Goal: Information Seeking & Learning: Learn about a topic

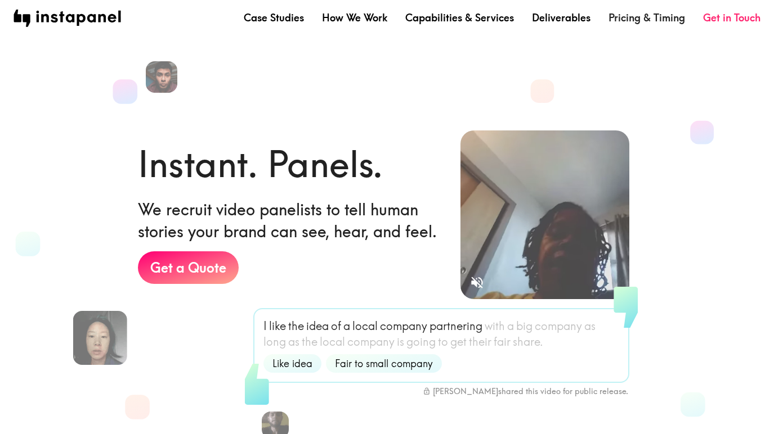
click at [638, 21] on link "Pricing & Timing" at bounding box center [646, 18] width 77 height 14
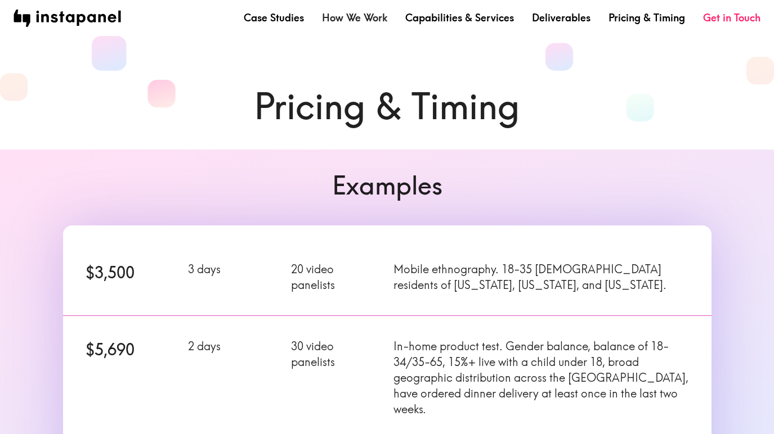
click at [348, 17] on link "How We Work" at bounding box center [354, 18] width 65 height 14
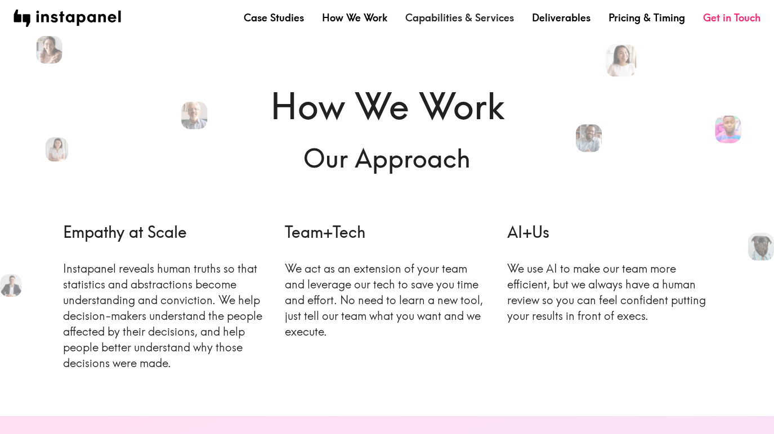
click at [444, 20] on link "Capabilities & Services" at bounding box center [459, 18] width 109 height 14
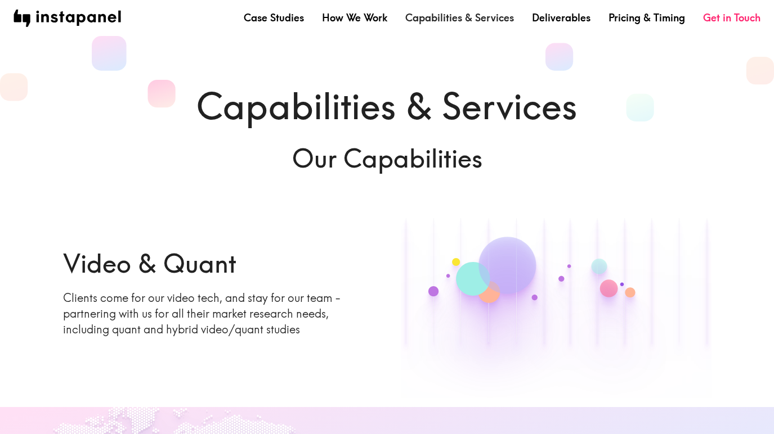
click at [447, 17] on link "Capabilities & Services" at bounding box center [459, 18] width 109 height 14
click at [342, 16] on link "How We Work" at bounding box center [354, 18] width 65 height 14
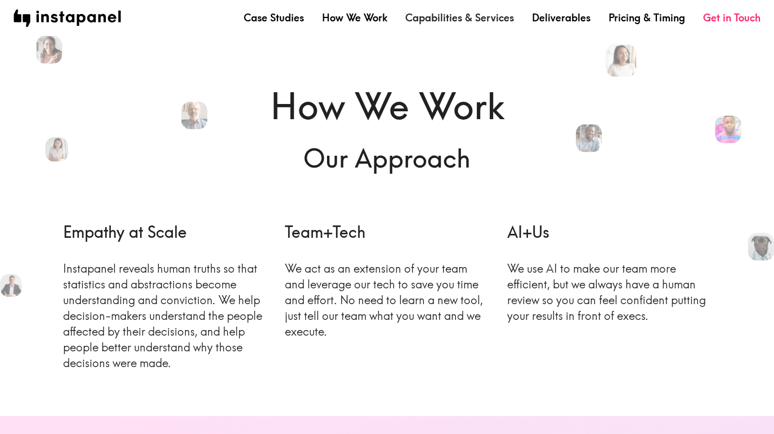
click at [441, 22] on link "Capabilities & Services" at bounding box center [459, 18] width 109 height 14
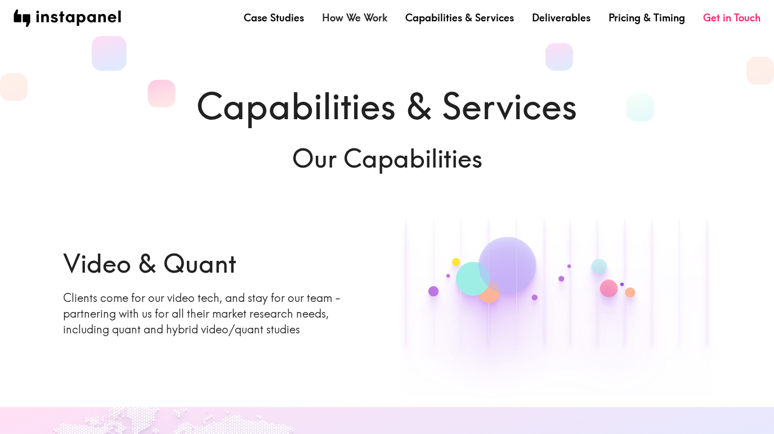
click at [342, 21] on link "How We Work" at bounding box center [354, 18] width 65 height 14
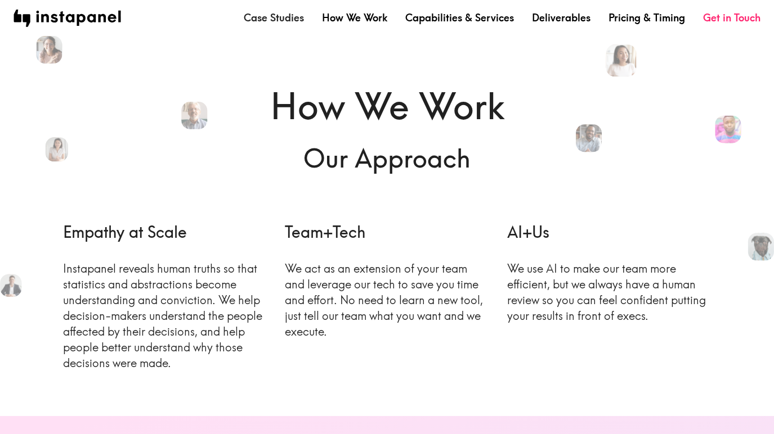
click at [284, 15] on link "Case Studies" at bounding box center [274, 18] width 60 height 14
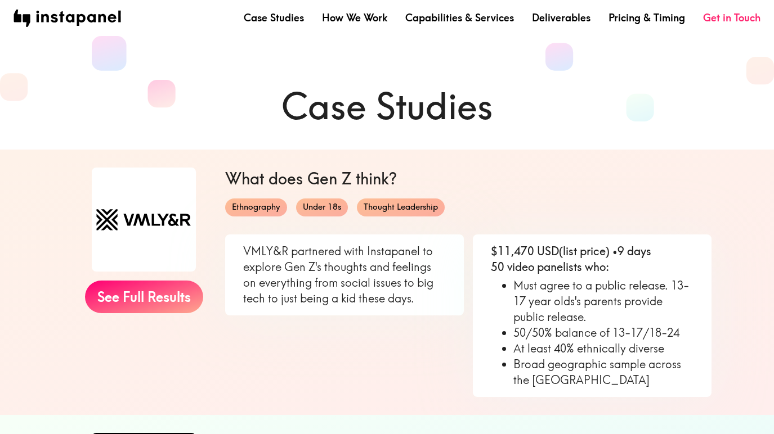
click at [336, 26] on nav "Case Studies How We Work Capabilities & Services Deliverables Pricing & Timing …" at bounding box center [387, 18] width 747 height 17
click at [337, 17] on link "How We Work" at bounding box center [354, 18] width 65 height 14
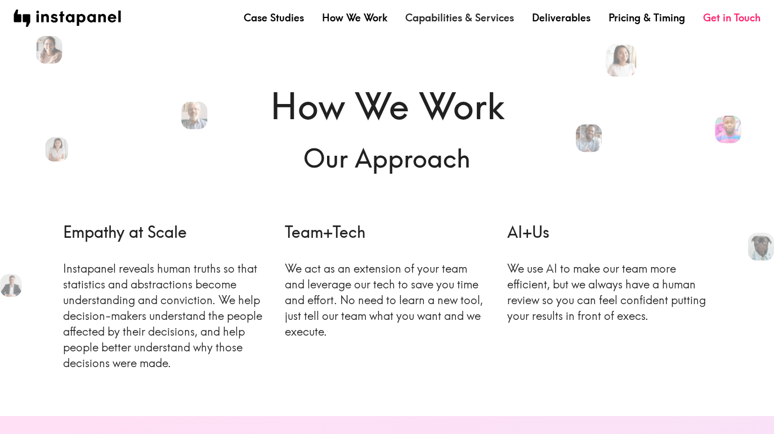
click at [474, 23] on link "Capabilities & Services" at bounding box center [459, 18] width 109 height 14
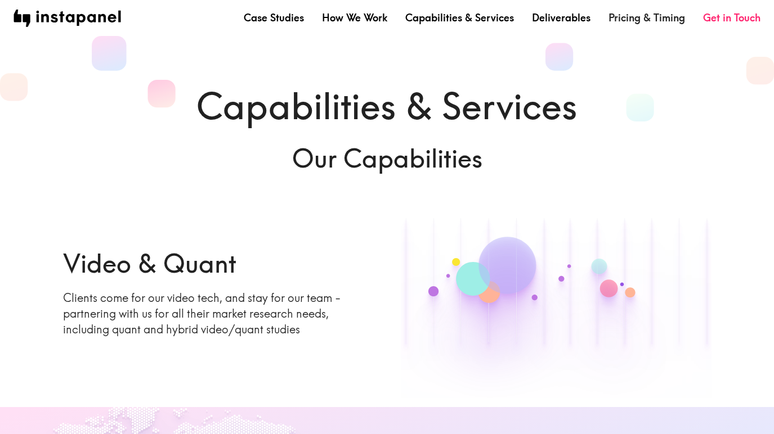
click at [630, 19] on link "Pricing & Timing" at bounding box center [646, 18] width 77 height 14
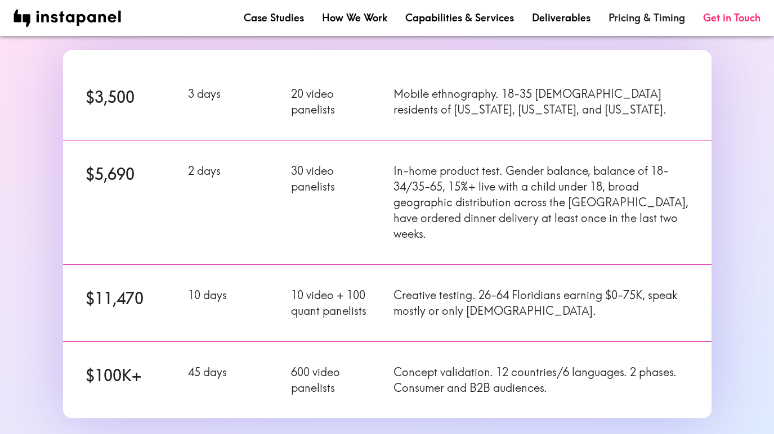
scroll to position [219, 0]
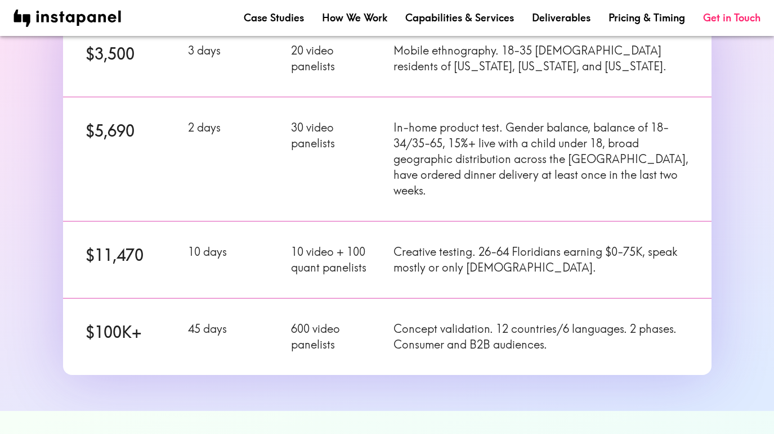
click at [309, 244] on p "10 video + 100 quant panelists" at bounding box center [335, 260] width 89 height 32
click at [354, 252] on p "10 video + 100 quant panelists" at bounding box center [335, 260] width 89 height 32
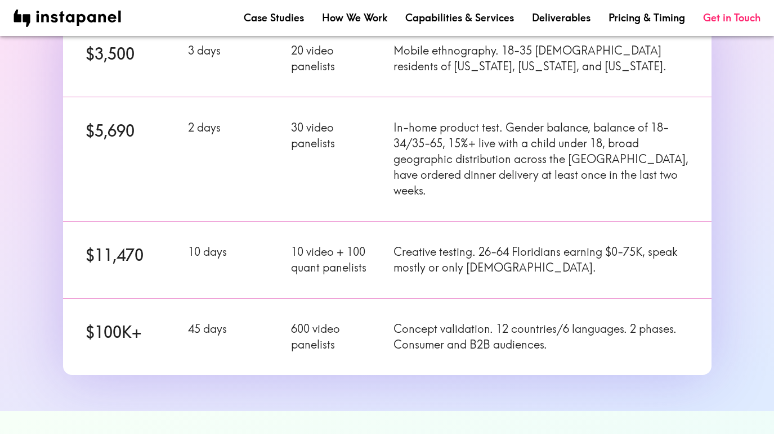
click at [387, 264] on div "$11,470 10 days 10 video + 100 quant panelists Creative testing. 26-64 Floridia…" at bounding box center [381, 253] width 662 height 90
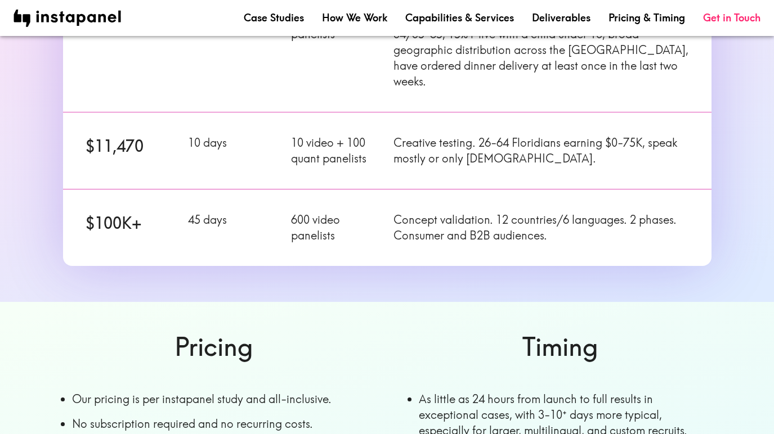
scroll to position [336, 0]
